Goal: Book appointment/travel/reservation

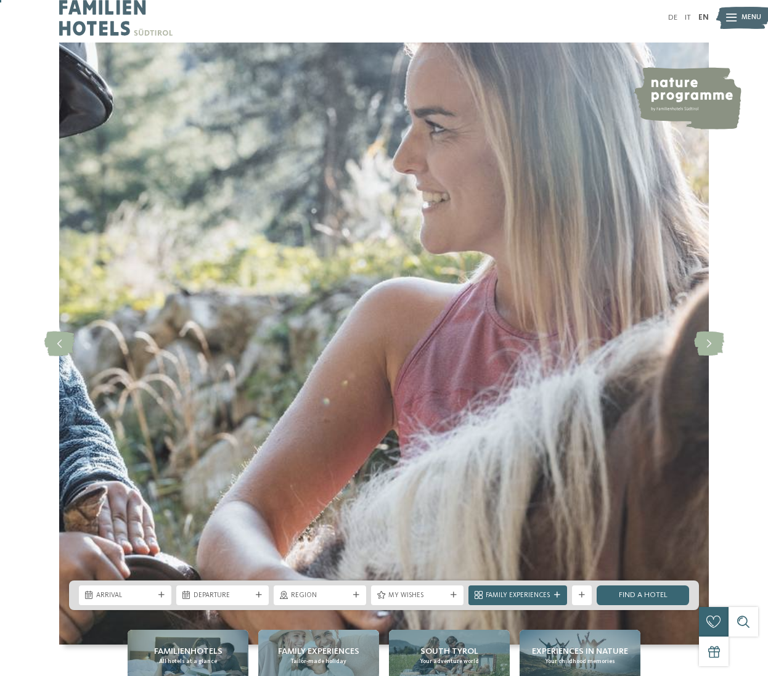
scroll to position [7, 0]
click at [689, 19] on link "IT" at bounding box center [688, 18] width 6 height 8
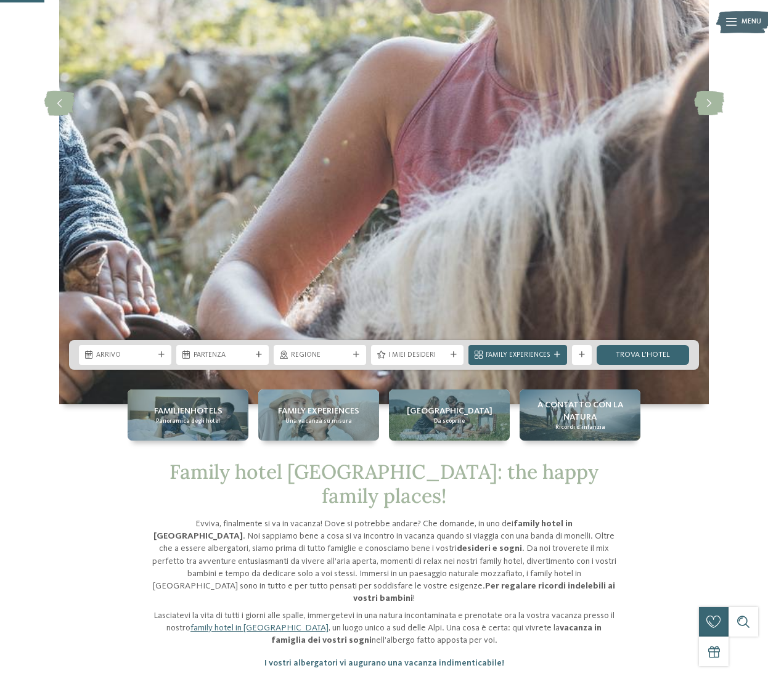
scroll to position [257, 0]
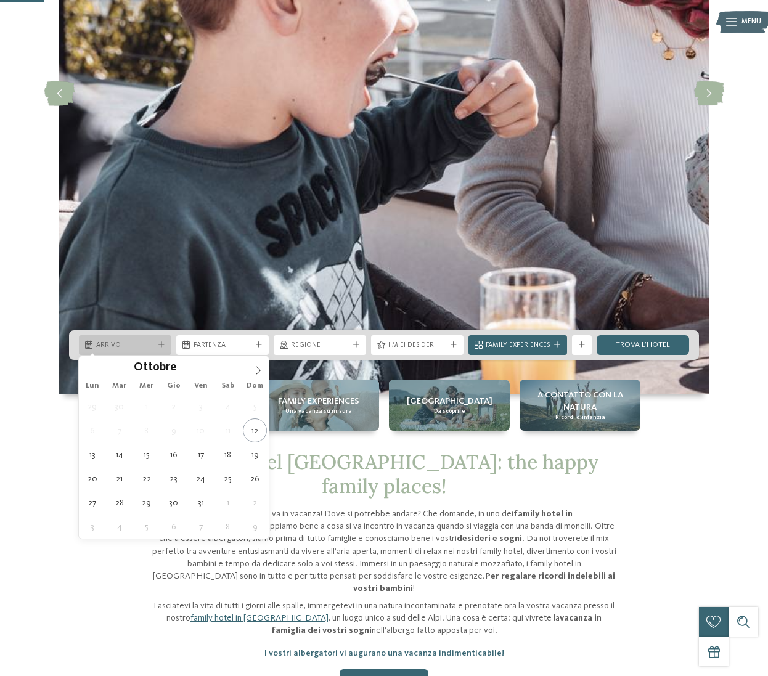
click at [163, 343] on icon at bounding box center [161, 345] width 6 height 6
click at [255, 373] on icon at bounding box center [258, 370] width 9 height 9
type input "****"
click at [255, 373] on icon at bounding box center [258, 370] width 9 height 9
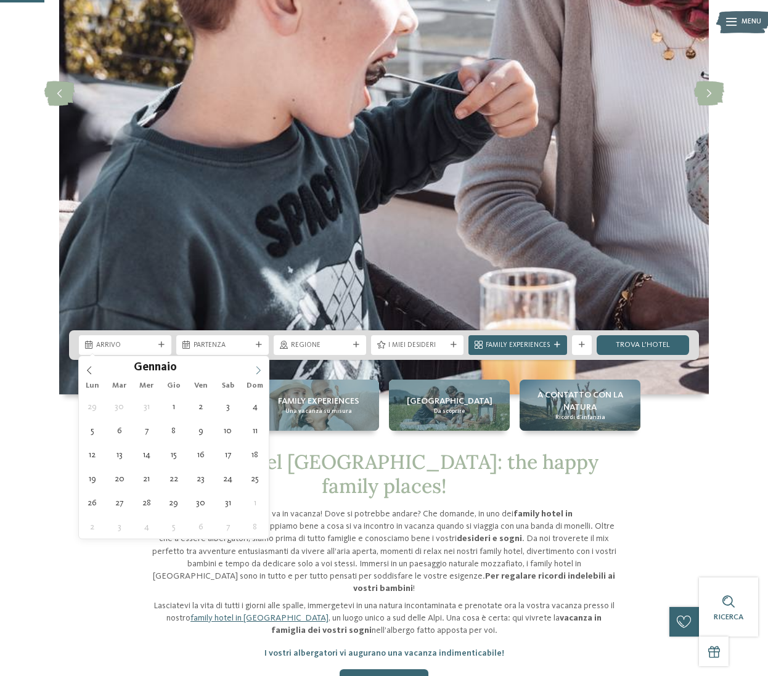
click at [255, 373] on icon at bounding box center [258, 370] width 9 height 9
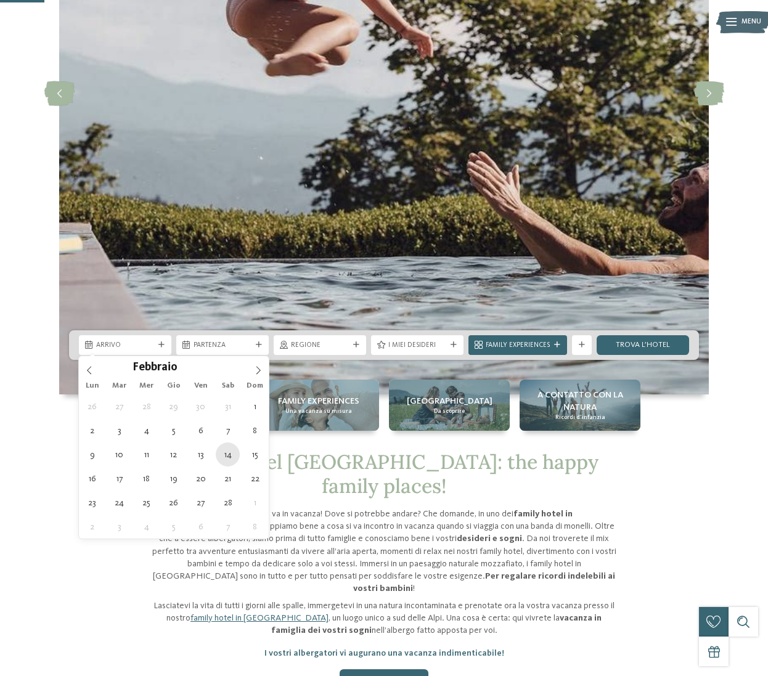
type div "14.02.2026"
type input "****"
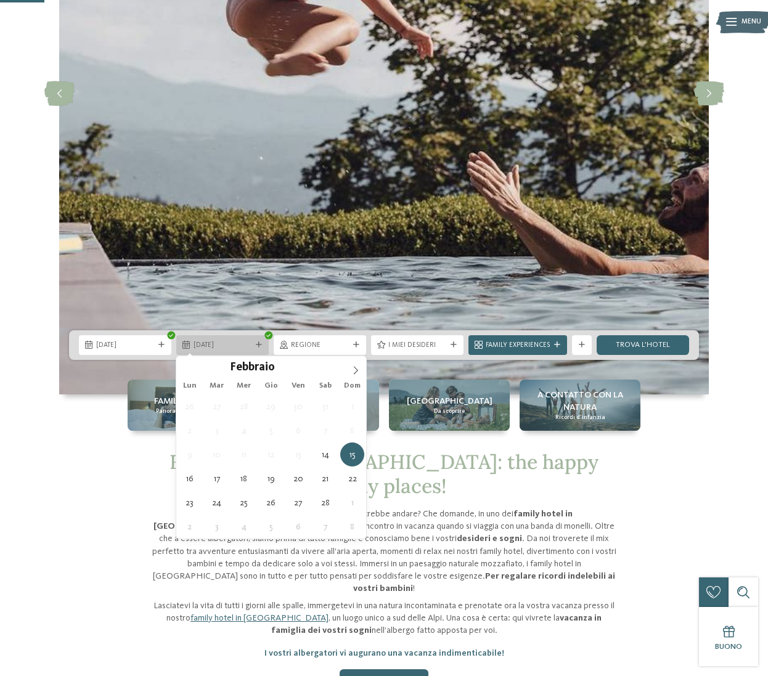
click at [264, 345] on div "15.02.2026" at bounding box center [222, 345] width 92 height 20
type div "21.02.2026"
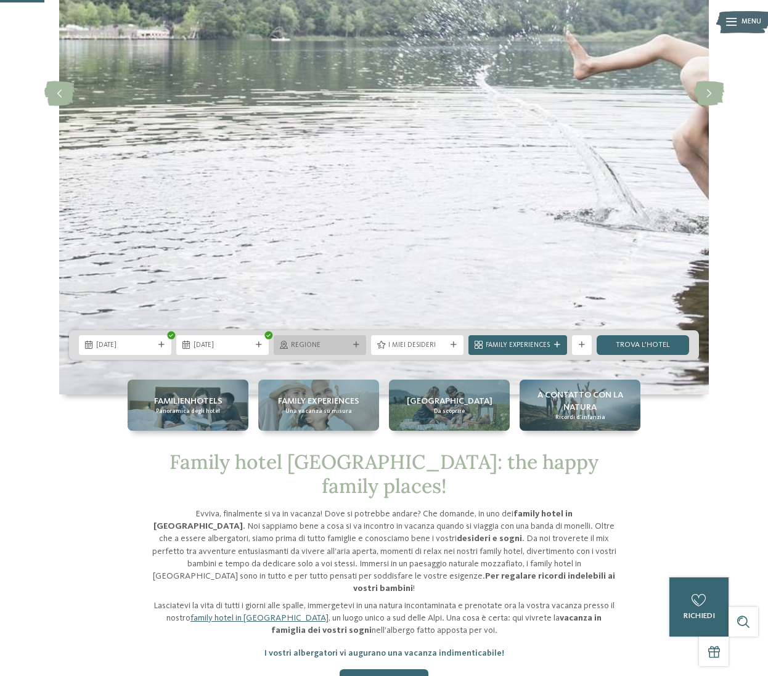
click at [356, 341] on div "Regione" at bounding box center [320, 345] width 92 height 20
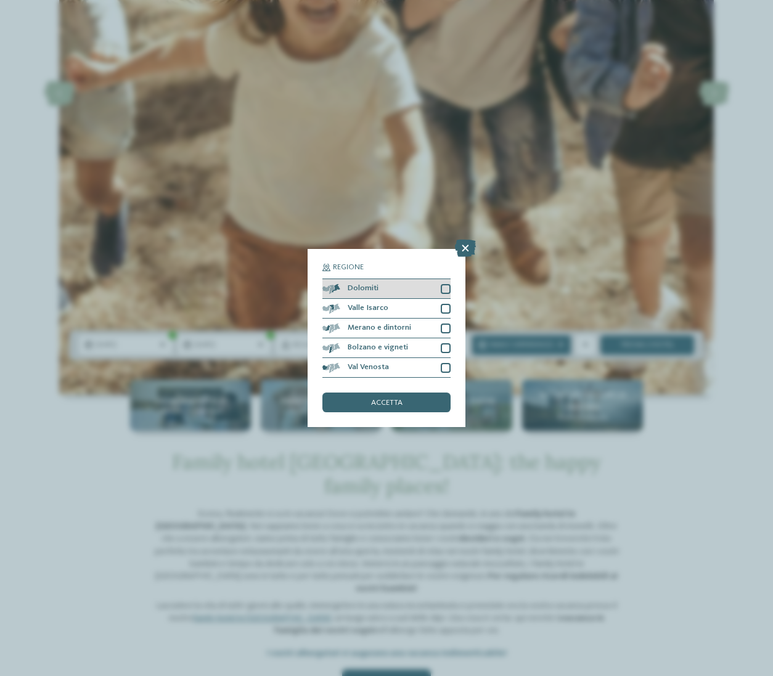
click at [445, 284] on div at bounding box center [446, 289] width 10 height 10
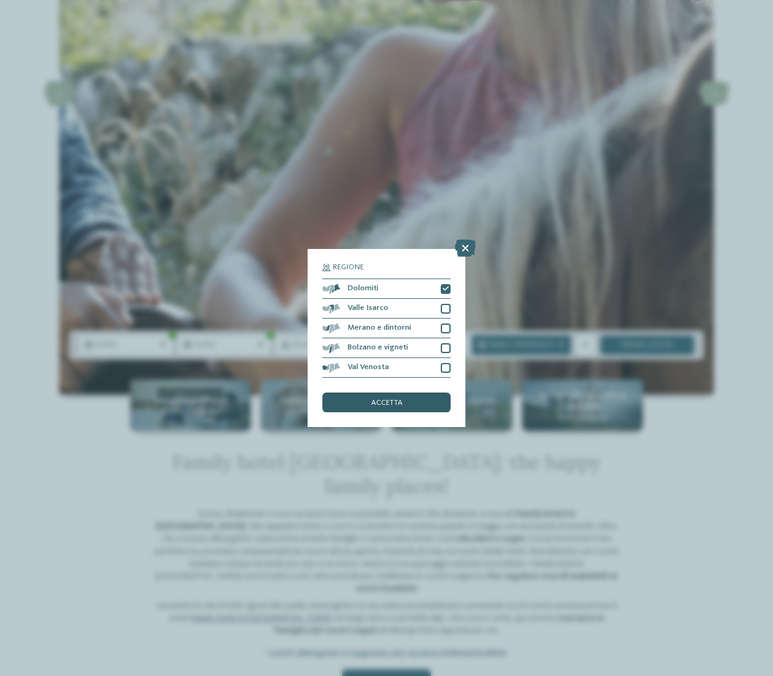
click at [387, 399] on span "accetta" at bounding box center [386, 403] width 31 height 8
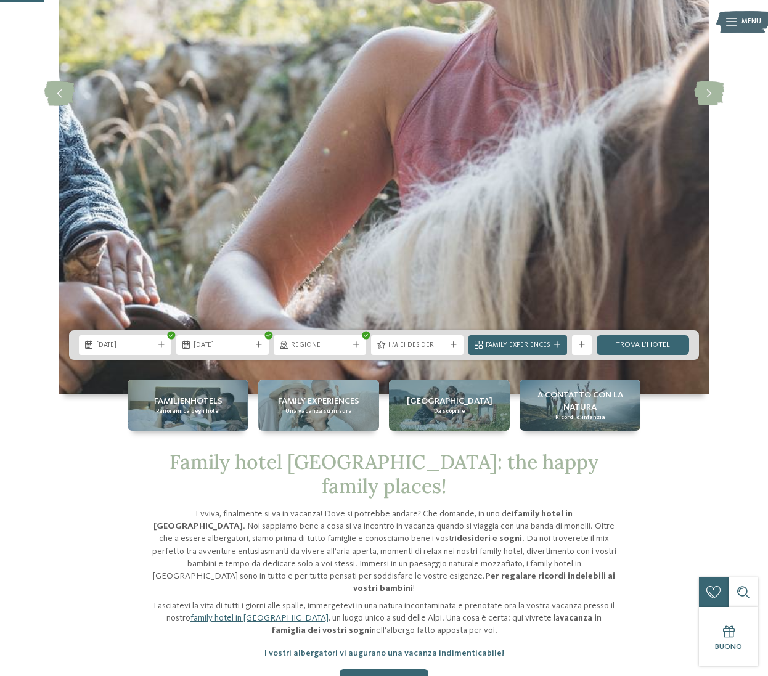
click at [457, 343] on div at bounding box center [454, 345] width 10 height 6
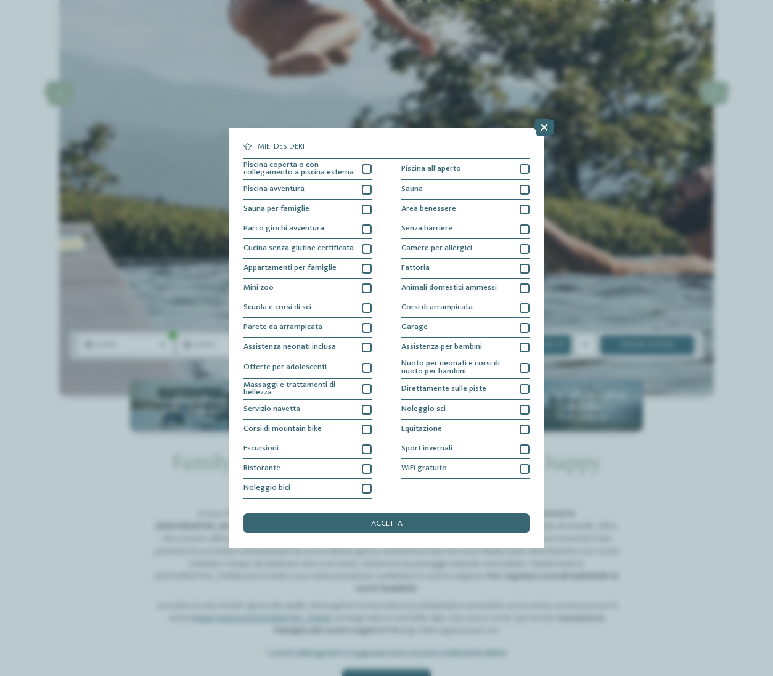
click at [541, 119] on icon at bounding box center [544, 127] width 21 height 17
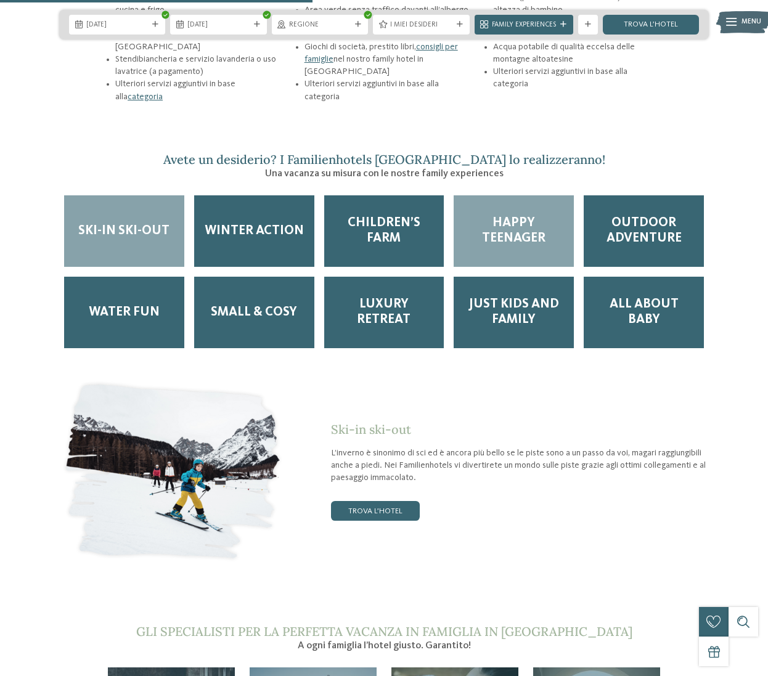
scroll to position [1810, 0]
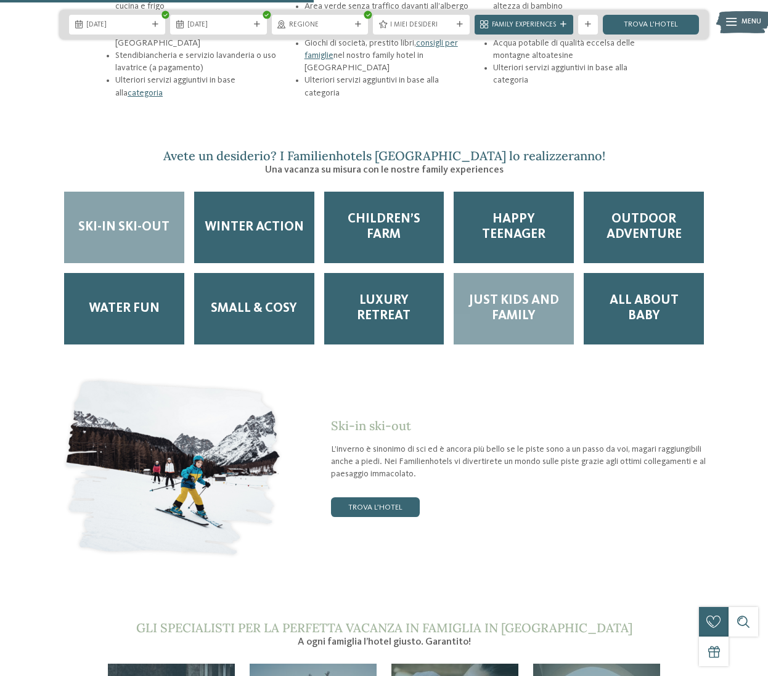
click at [513, 293] on span "Just kids and family" at bounding box center [514, 308] width 100 height 31
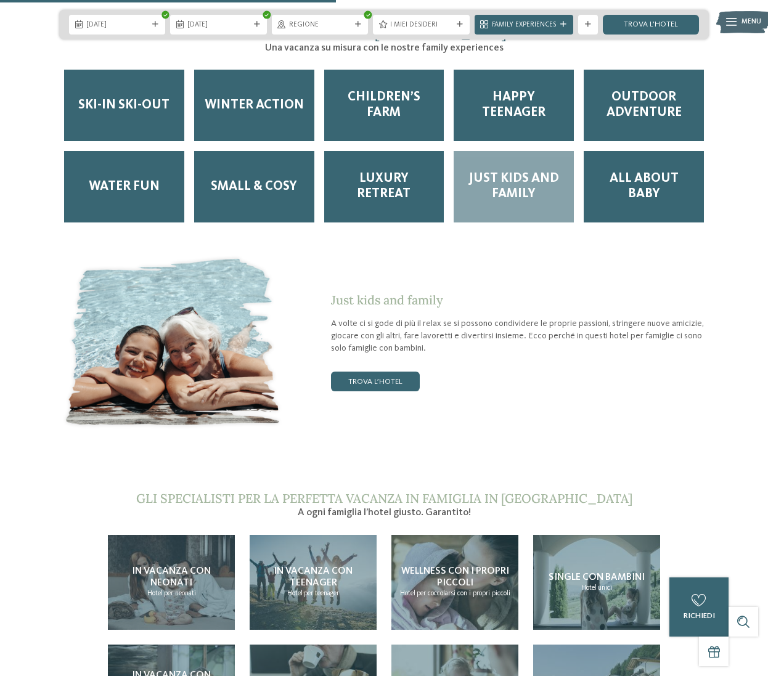
scroll to position [1934, 0]
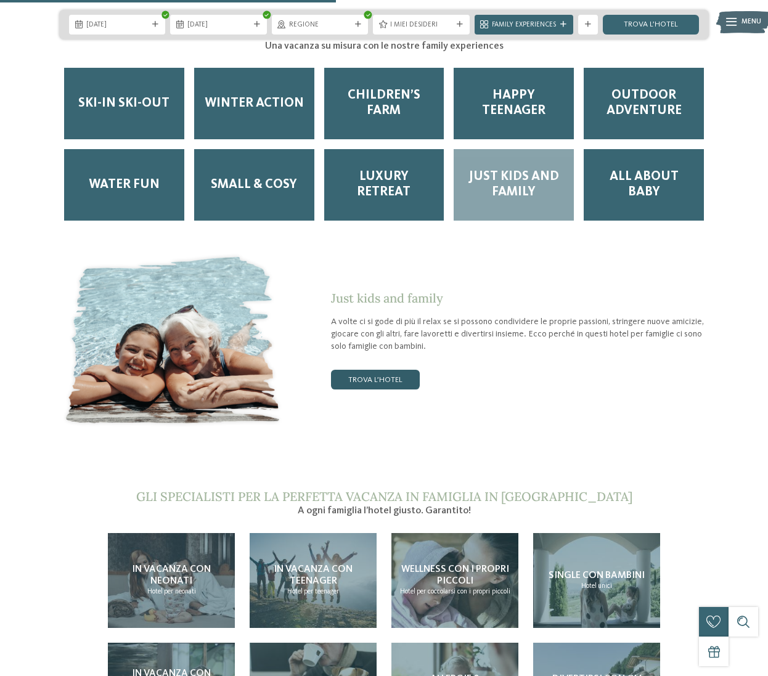
click at [403, 370] on link "trova l’hotel" at bounding box center [375, 380] width 89 height 20
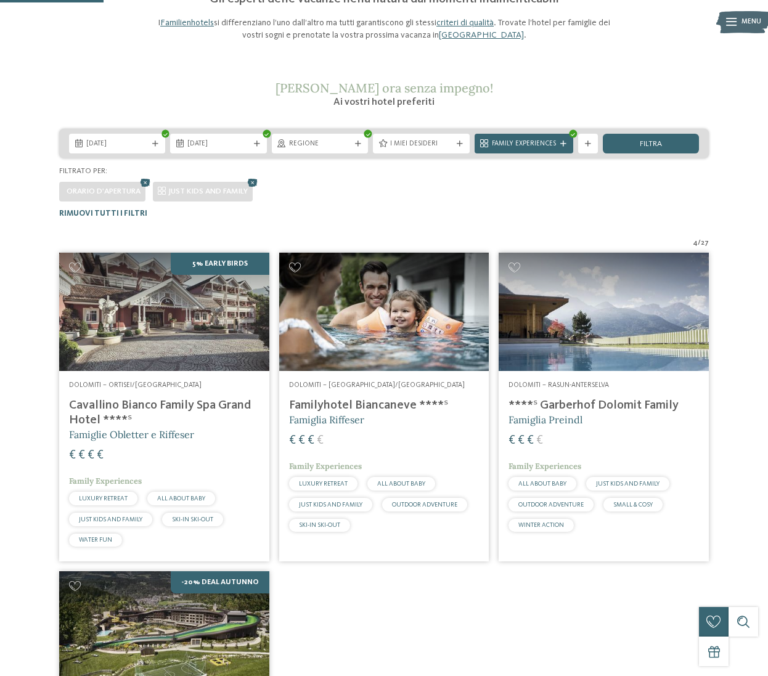
scroll to position [121, 0]
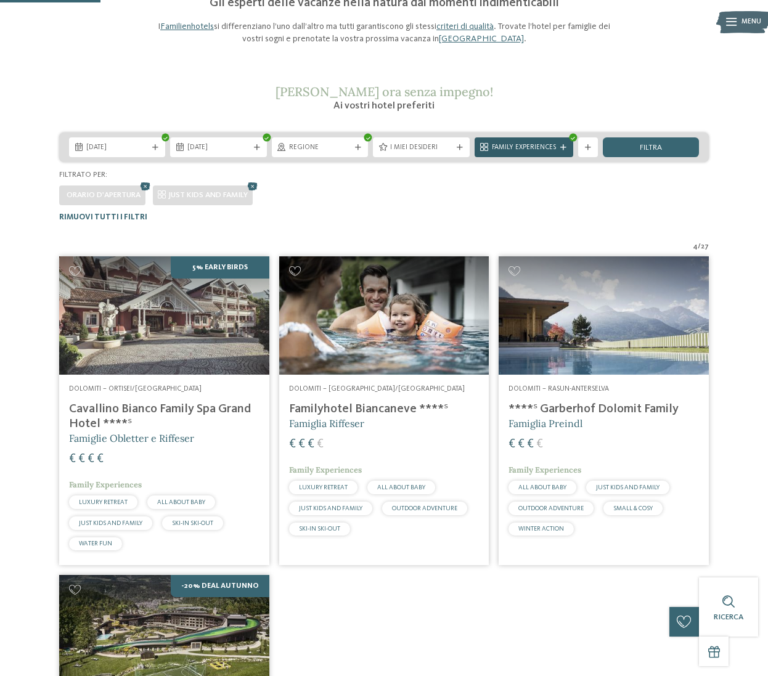
click at [565, 145] on icon at bounding box center [563, 148] width 6 height 6
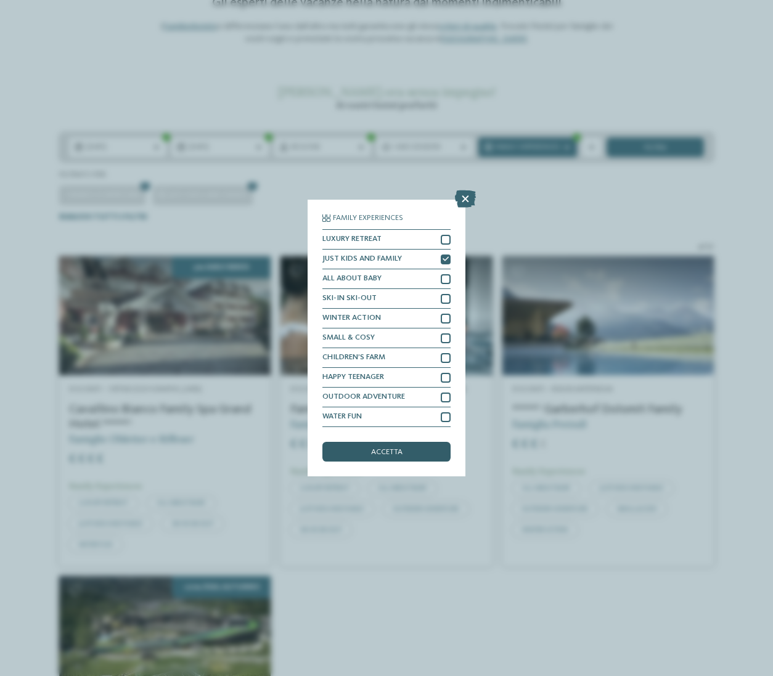
click at [407, 442] on div "accetta" at bounding box center [386, 452] width 128 height 20
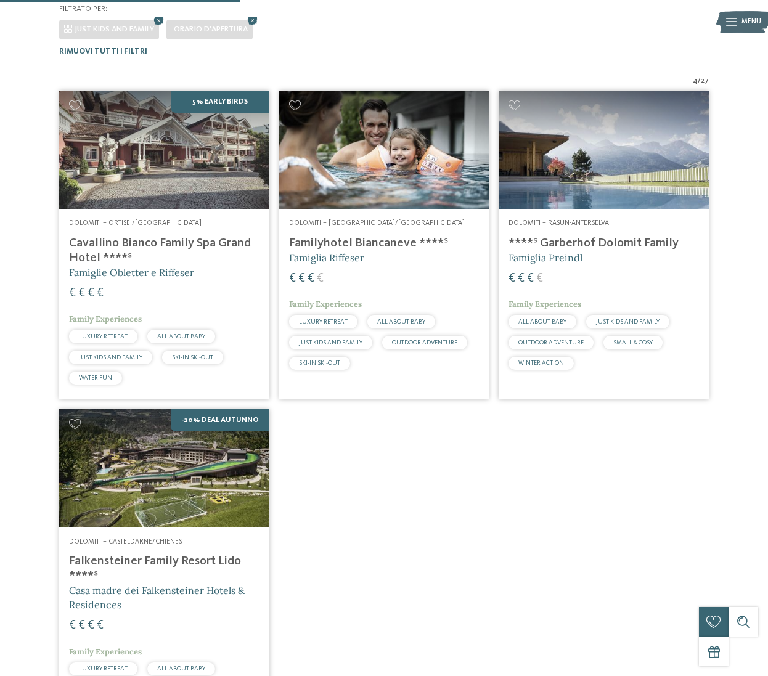
scroll to position [291, 0]
